Goal: Navigation & Orientation: Find specific page/section

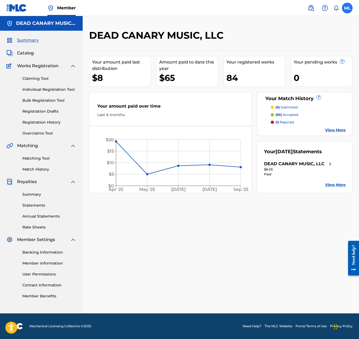
click at [346, 10] on label at bounding box center [347, 8] width 11 height 11
click at [347, 8] on input "ML [PERSON_NAME] [PERSON_NAME][EMAIL_ADDRESS][DOMAIN_NAME] Notification Prefere…" at bounding box center [347, 8] width 0 height 0
click at [292, 74] on p "Log out" at bounding box center [296, 75] width 13 height 5
click at [347, 8] on input "ML [PERSON_NAME] [PERSON_NAME][EMAIL_ADDRESS][DOMAIN_NAME] Notification Prefere…" at bounding box center [347, 8] width 0 height 0
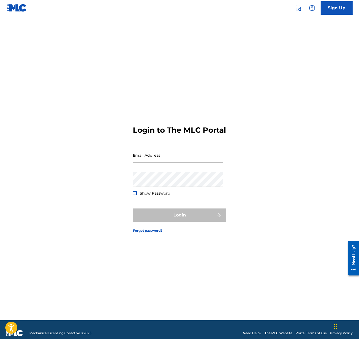
click at [195, 163] on input "Email Address" at bounding box center [178, 155] width 90 height 15
type input "[EMAIL_ADDRESS][DOMAIN_NAME]"
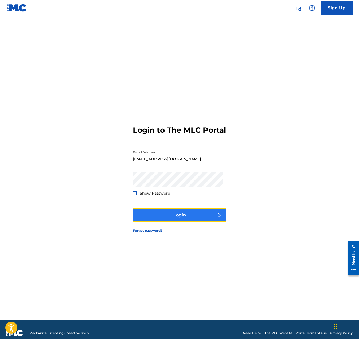
click at [160, 215] on button "Login" at bounding box center [179, 214] width 93 height 13
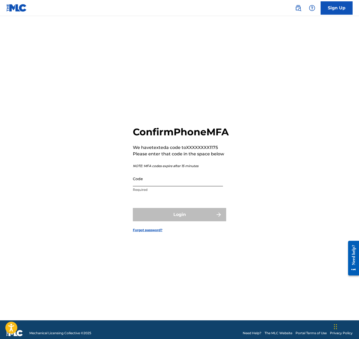
click at [165, 186] on input "Code" at bounding box center [178, 178] width 90 height 15
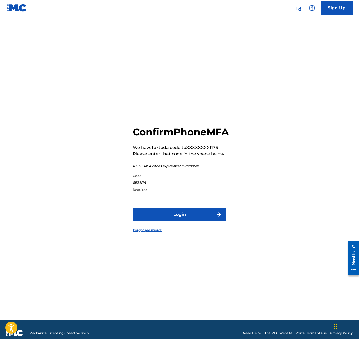
type input "653874"
click at [133, 208] on button "Login" at bounding box center [179, 214] width 93 height 13
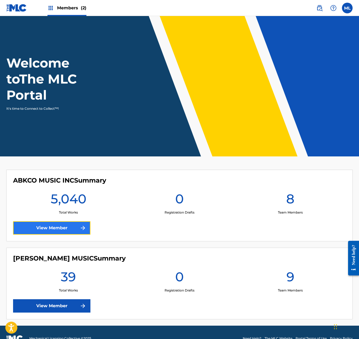
click at [34, 226] on link "View Member" at bounding box center [51, 227] width 77 height 13
